Goal: Task Accomplishment & Management: Manage account settings

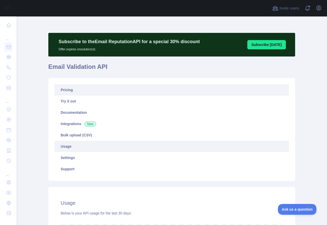
scroll to position [209, 306]
click at [102, 91] on link "Pricing" at bounding box center [171, 89] width 234 height 11
click at [82, 147] on link "Usage" at bounding box center [171, 146] width 234 height 11
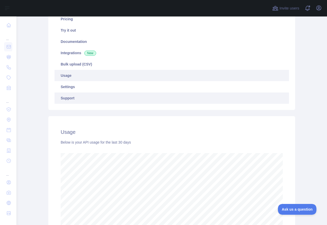
scroll to position [58, 0]
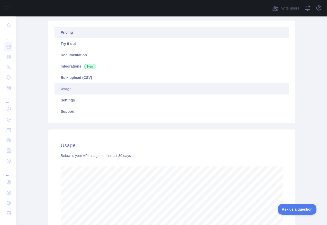
click at [83, 35] on link "Pricing" at bounding box center [171, 32] width 234 height 11
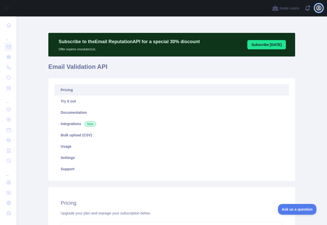
click at [319, 9] on icon "button" at bounding box center [318, 8] width 5 height 5
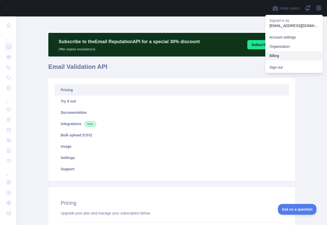
click at [281, 53] on button "Billing" at bounding box center [294, 55] width 58 height 9
